Goal: Find specific page/section: Find specific page/section

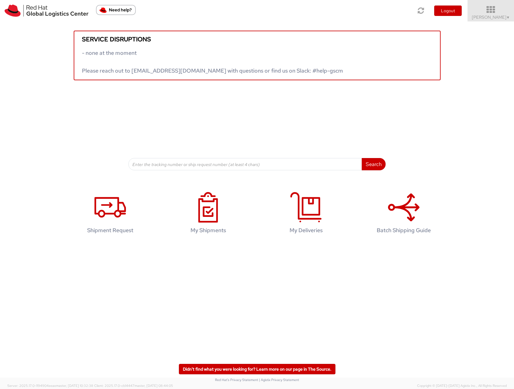
click at [498, 13] on icon at bounding box center [492, 10] width 54 height 9
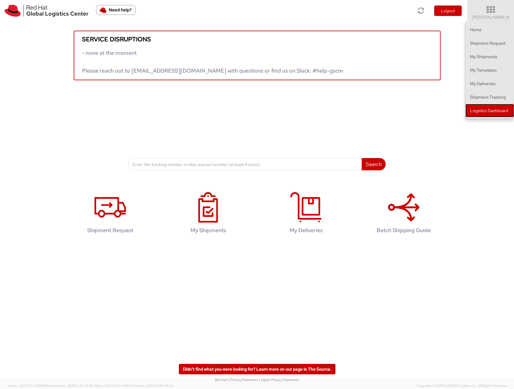
click at [481, 114] on link "Logistics Dashboard" at bounding box center [490, 110] width 49 height 13
